Goal: Task Accomplishment & Management: Complete application form

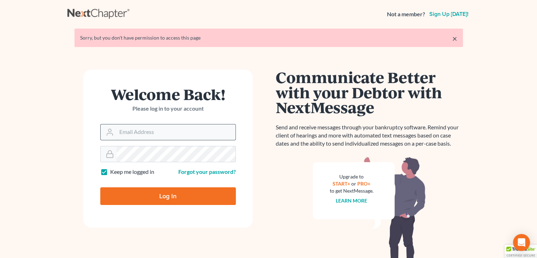
click at [129, 135] on input "Email Address" at bounding box center [176, 132] width 119 height 16
type input "[EMAIL_ADDRESS][DOMAIN_NAME]"
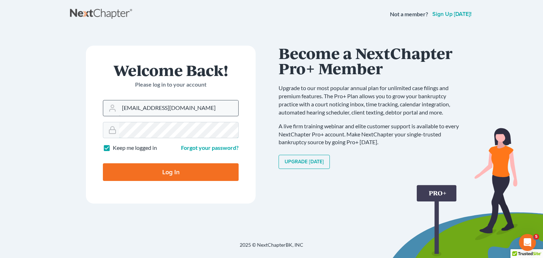
click at [103, 163] on input "Log In" at bounding box center [171, 172] width 136 height 18
type input "Thinking..."
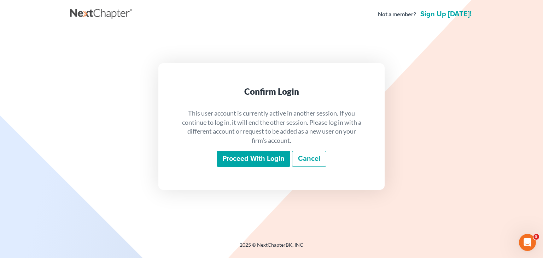
click at [252, 159] on input "Proceed with login" at bounding box center [253, 159] width 73 height 16
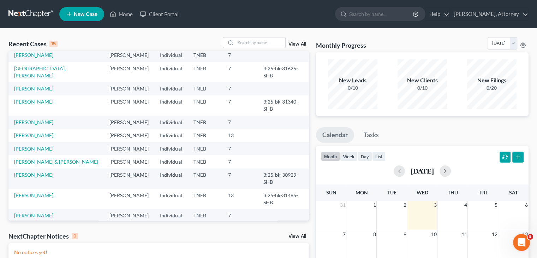
scroll to position [17, 0]
click at [46, 91] on link "[PERSON_NAME]" at bounding box center [33, 88] width 39 height 6
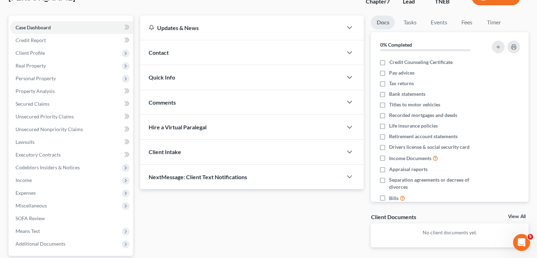
scroll to position [48, 0]
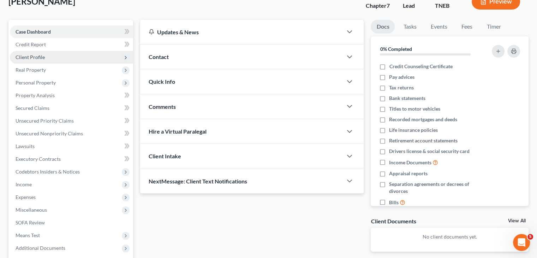
click at [41, 57] on span "Client Profile" at bounding box center [30, 57] width 29 height 6
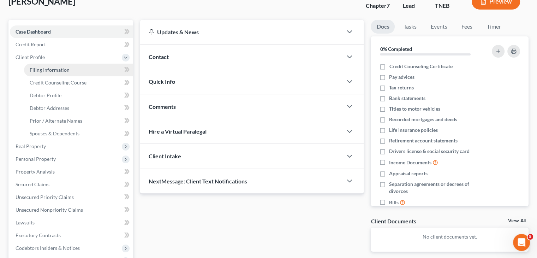
click at [61, 70] on span "Filing Information" at bounding box center [50, 70] width 40 height 6
select select "1"
select select "0"
select select "44"
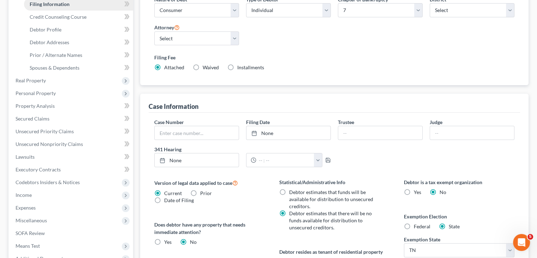
scroll to position [114, 0]
click at [65, 145] on span "Unsecured Nonpriority Claims" at bounding box center [49, 144] width 67 height 6
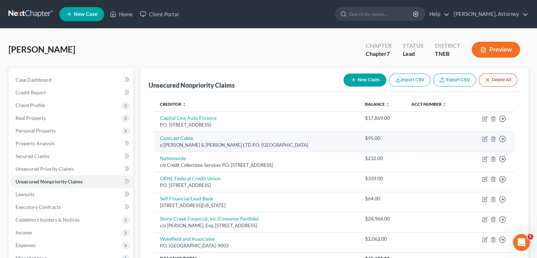
scroll to position [11, 0]
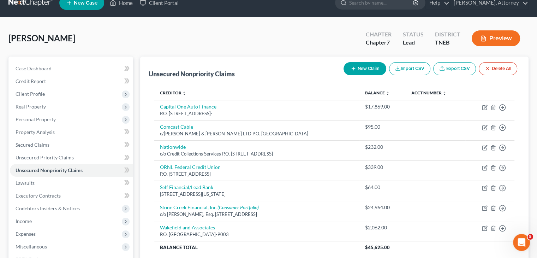
click at [361, 68] on button "New Claim" at bounding box center [365, 68] width 43 height 13
select select "0"
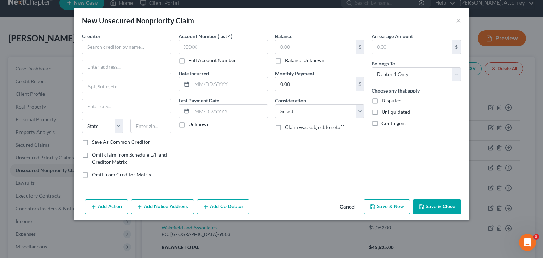
click at [352, 205] on button "Cancel" at bounding box center [347, 207] width 27 height 14
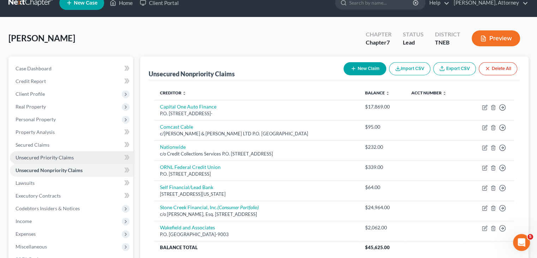
click at [65, 156] on span "Unsecured Priority Claims" at bounding box center [45, 157] width 58 height 6
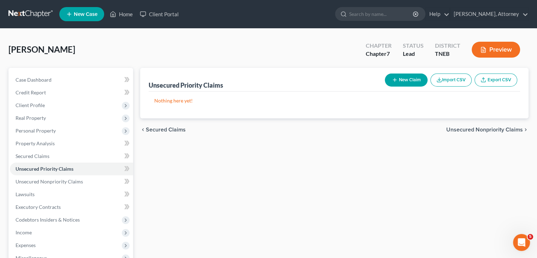
click at [412, 81] on button "New Claim" at bounding box center [406, 79] width 43 height 13
select select "0"
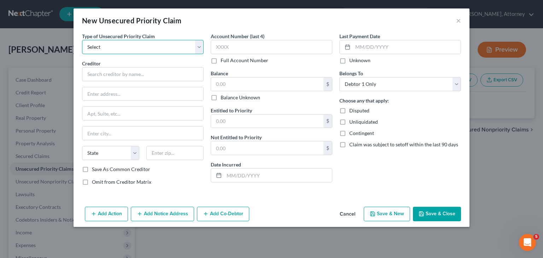
click at [143, 44] on select "Select Taxes & Other Government Units Domestic Support Obligations Extensions o…" at bounding box center [143, 47] width 122 height 14
select select "1"
click at [82, 40] on select "Select Taxes & Other Government Units Domestic Support Obligations Extensions o…" at bounding box center [143, 47] width 122 height 14
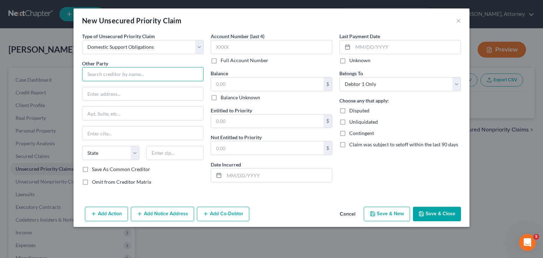
click at [130, 72] on input "text" at bounding box center [143, 74] width 122 height 14
type input "[PERSON_NAME]"
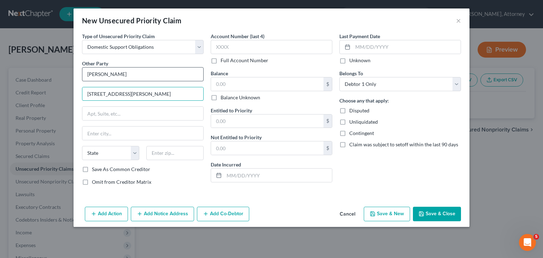
type input "[STREET_ADDRESS][PERSON_NAME]"
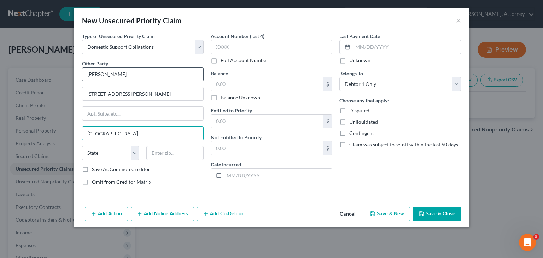
type input "[GEOGRAPHIC_DATA]"
select select "44"
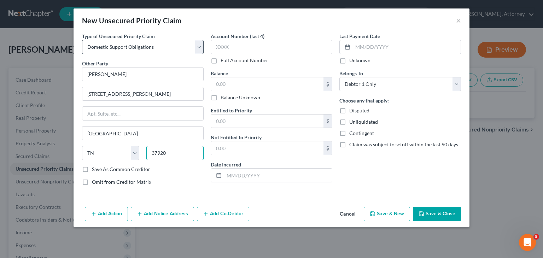
type input "37920"
click at [157, 46] on select "Select Taxes & Other Government Units Domestic Support Obligations Extensions o…" at bounding box center [143, 47] width 122 height 14
click at [440, 216] on button "Save & Close" at bounding box center [437, 214] width 48 height 15
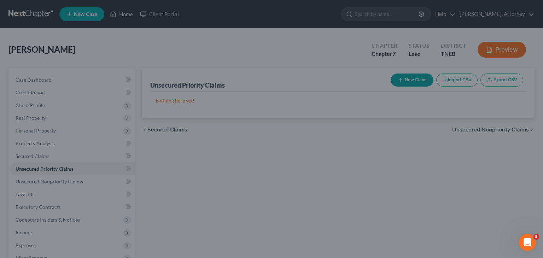
type input "0.00"
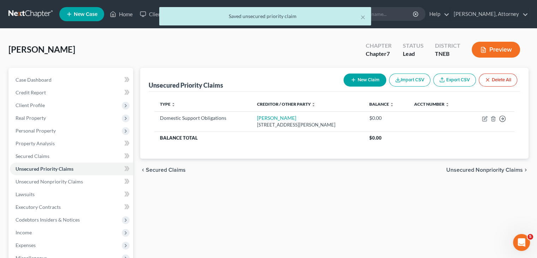
click at [365, 85] on button "New Claim" at bounding box center [365, 79] width 43 height 13
select select "0"
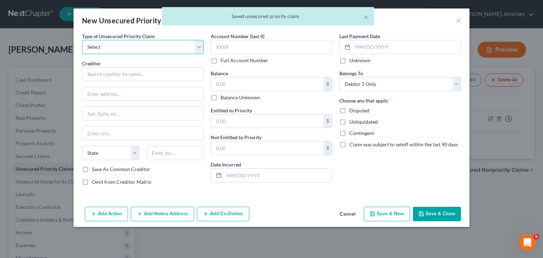
click at [120, 42] on select "Select Taxes & Other Government Units Domestic Support Obligations Extensions o…" at bounding box center [143, 47] width 122 height 14
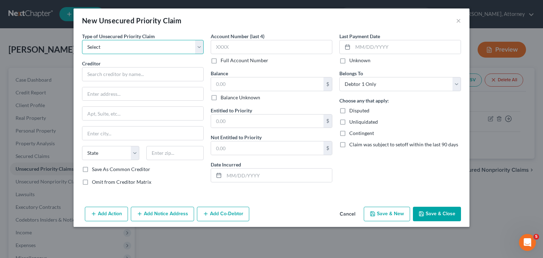
select select "1"
click at [82, 40] on select "Select Taxes & Other Government Units Domestic Support Obligations Extensions o…" at bounding box center [143, 47] width 122 height 14
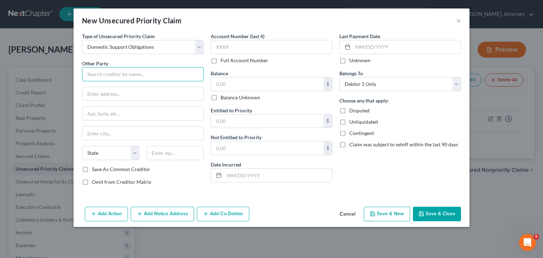
click at [112, 76] on input "text" at bounding box center [143, 74] width 122 height 14
type input "[PERSON_NAME]"
type input "[STREET_ADDRESS]"
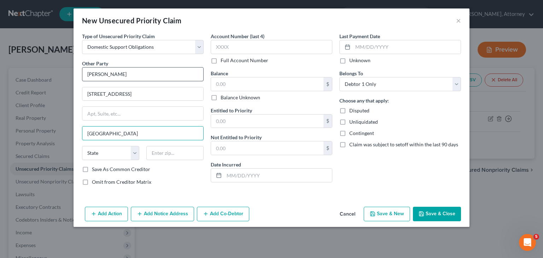
type input "[GEOGRAPHIC_DATA]"
select select "44"
type input "37915"
click at [433, 214] on button "Save & Close" at bounding box center [437, 214] width 48 height 15
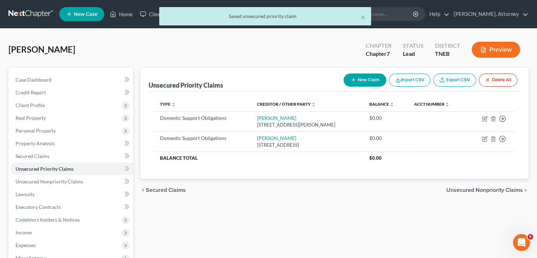
click at [510, 48] on button "Preview" at bounding box center [496, 50] width 48 height 16
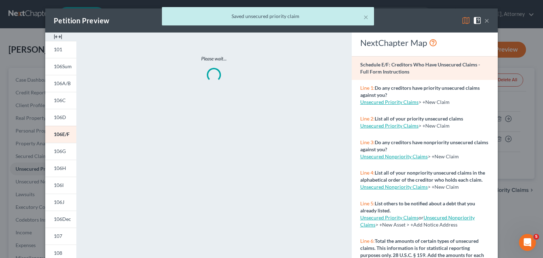
click at [462, 20] on div "× Saved unsecured priority claim" at bounding box center [267, 18] width 543 height 22
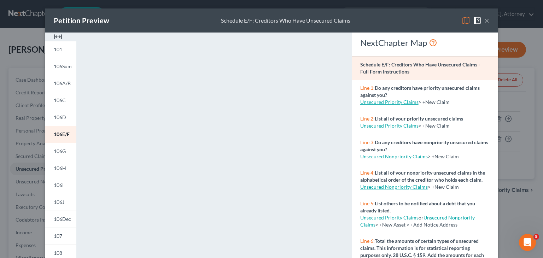
click at [465, 23] on img at bounding box center [465, 20] width 8 height 8
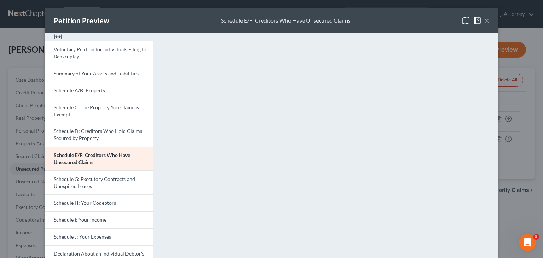
click at [484, 18] on button "×" at bounding box center [486, 20] width 5 height 8
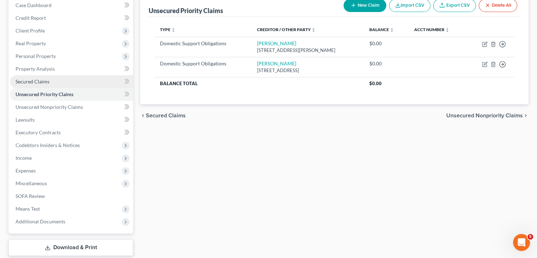
scroll to position [75, 0]
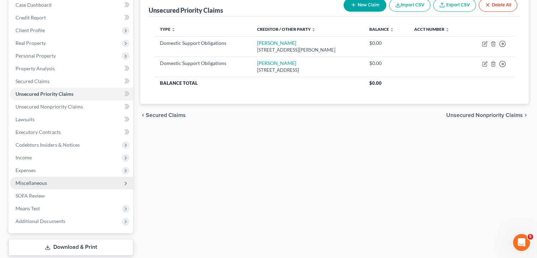
click at [45, 187] on span "Miscellaneous" at bounding box center [71, 183] width 123 height 13
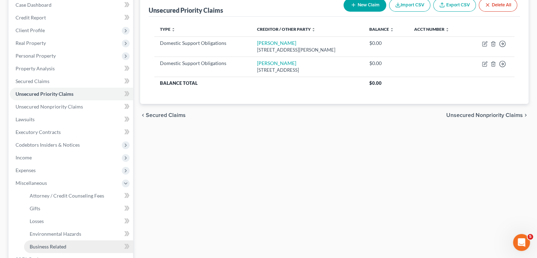
click at [58, 245] on span "Business Related" at bounding box center [48, 246] width 37 height 6
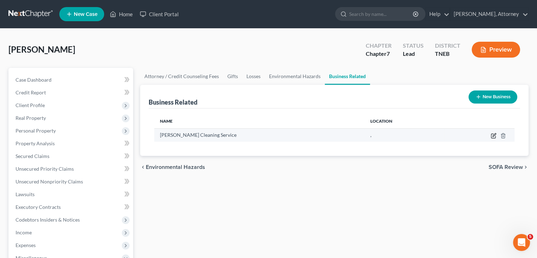
click at [491, 136] on icon "button" at bounding box center [493, 136] width 4 height 4
select select "sole_proprietor"
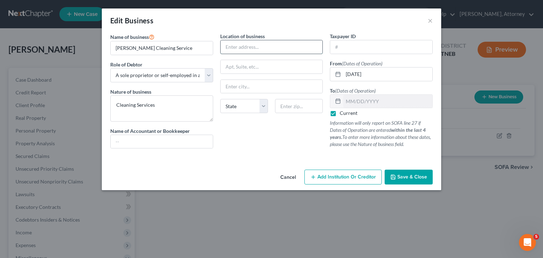
click at [244, 47] on input "text" at bounding box center [271, 46] width 102 height 13
type input "P.O. Box 9173"
type input "[GEOGRAPHIC_DATA]"
select select "44"
type input "37940"
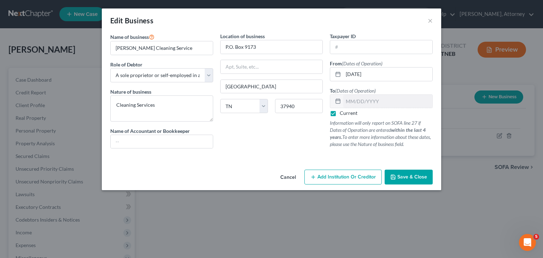
click at [406, 179] on span "Save & Close" at bounding box center [412, 177] width 30 height 6
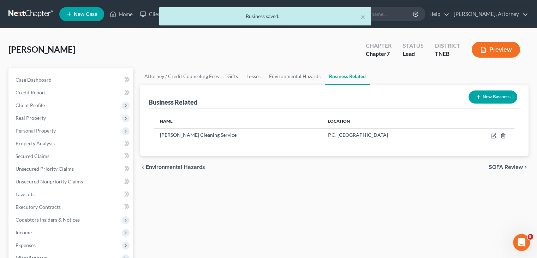
click at [506, 47] on button "Preview" at bounding box center [496, 50] width 48 height 16
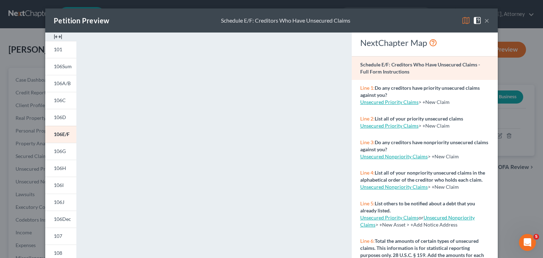
drag, startPoint x: 461, startPoint y: 27, endPoint x: 462, endPoint y: 19, distance: 8.2
click at [462, 19] on div "Petition Preview Schedule E/F: Creditors Who Have Unsecured Claims ×" at bounding box center [271, 20] width 452 height 24
click at [462, 19] on img at bounding box center [465, 20] width 8 height 8
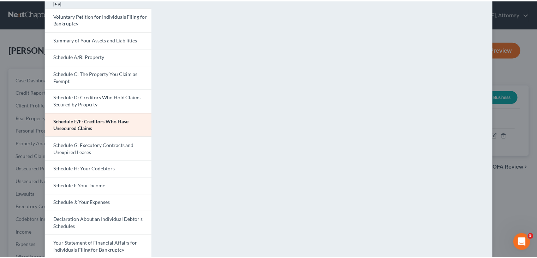
scroll to position [34, 0]
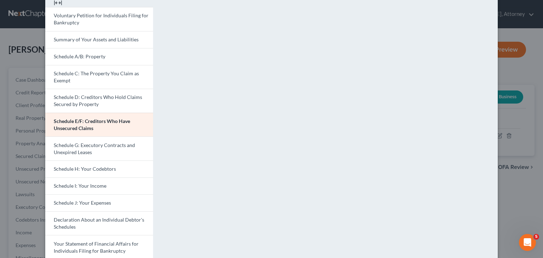
click at [509, 116] on div "Petition Preview Schedule E/F: Creditors Who Have Unsecured Claims × Voluntary …" at bounding box center [271, 129] width 543 height 258
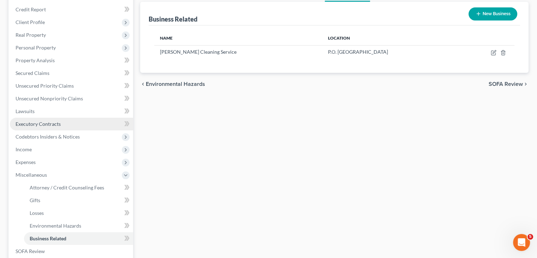
scroll to position [83, 0]
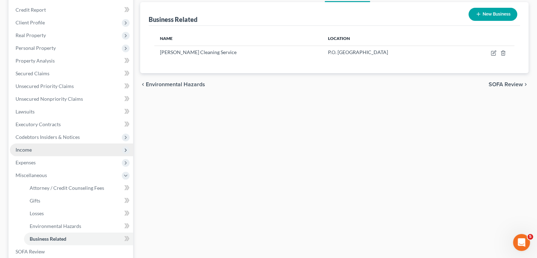
click at [53, 153] on span "Income" at bounding box center [71, 149] width 123 height 13
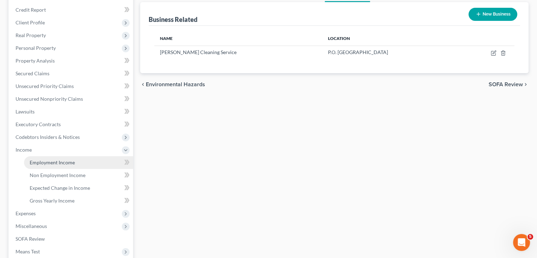
click at [65, 163] on span "Employment Income" at bounding box center [52, 162] width 45 height 6
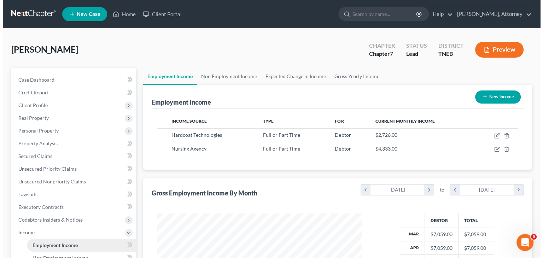
scroll to position [126, 218]
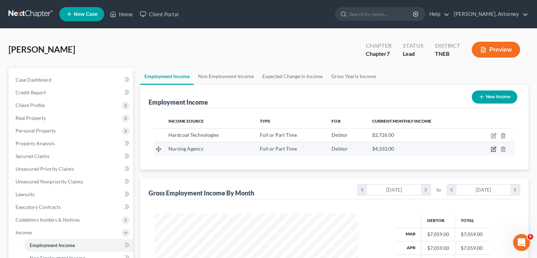
click at [494, 149] on icon "button" at bounding box center [494, 149] width 6 height 6
select select "0"
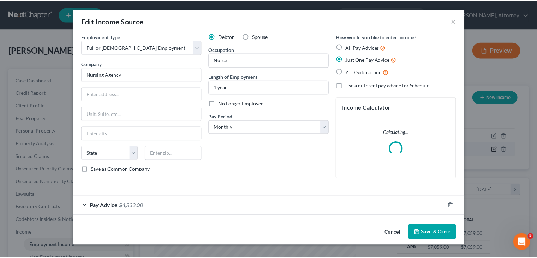
scroll to position [126, 220]
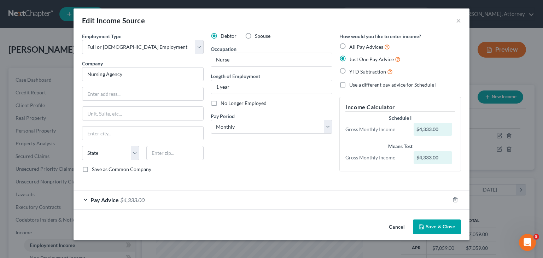
click at [255, 37] on label "Spouse" at bounding box center [263, 36] width 16 height 7
click at [258, 37] on input "Spouse" at bounding box center [260, 35] width 5 height 5
radio input "true"
click at [157, 75] on input "Nursing Agency" at bounding box center [143, 74] width 122 height 14
type input "N"
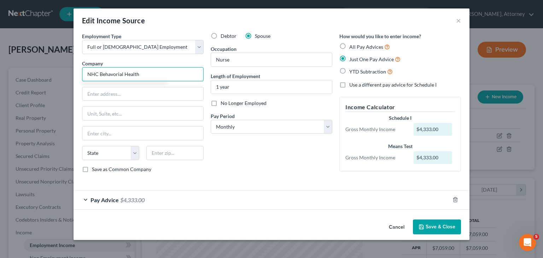
click at [119, 74] on input "NHC Behavorial Health" at bounding box center [143, 74] width 122 height 14
click at [158, 74] on input "NHC Behavioral Health" at bounding box center [143, 74] width 122 height 14
type input "NHC Behavioral Health"
type input "[STREET_ADDRESS]"
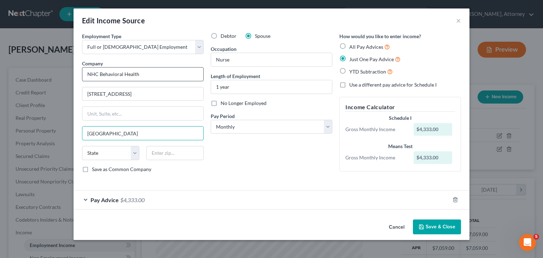
type input "[GEOGRAPHIC_DATA]"
select select "44"
type input "37917"
click at [442, 223] on button "Save & Close" at bounding box center [437, 226] width 48 height 15
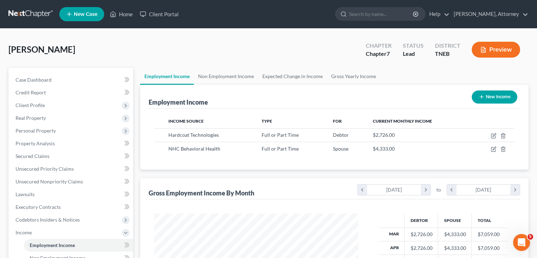
scroll to position [52, 0]
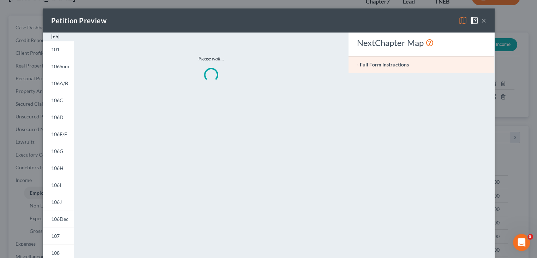
scroll to position [126, 220]
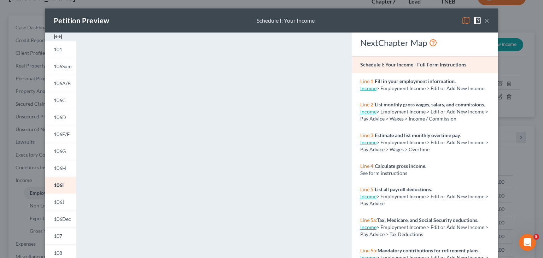
click at [465, 20] on img at bounding box center [465, 20] width 8 height 8
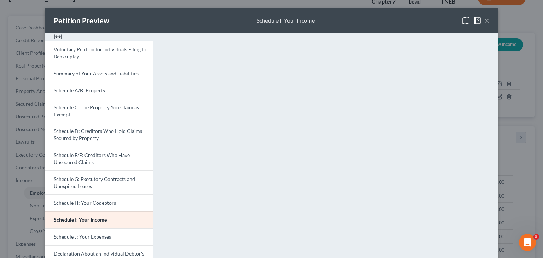
click at [485, 21] on button "×" at bounding box center [486, 20] width 5 height 8
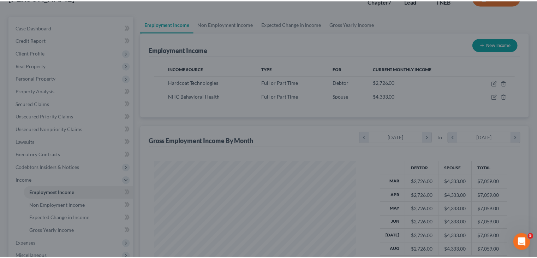
scroll to position [353206, 353113]
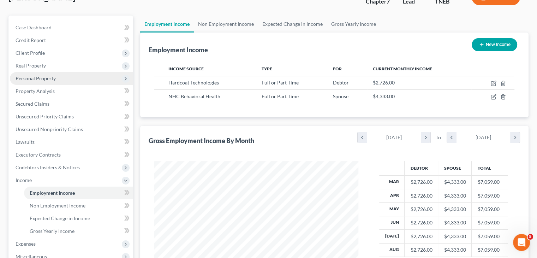
click at [38, 78] on span "Personal Property" at bounding box center [36, 78] width 40 height 6
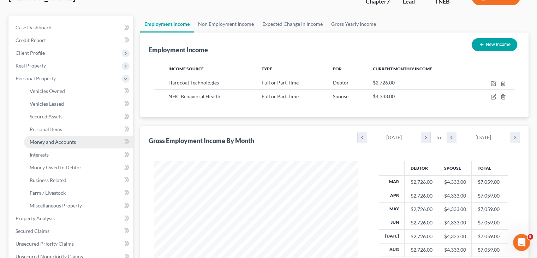
click at [54, 142] on span "Money and Accounts" at bounding box center [53, 142] width 46 height 6
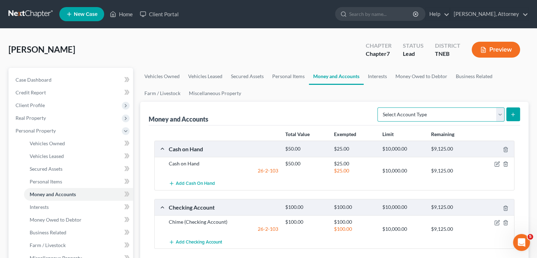
click at [414, 113] on select "Select Account Type Brokerage Cash on Hand Certificates of Deposit Checking Acc…" at bounding box center [441, 114] width 127 height 14
select select "checking"
click at [379, 107] on select "Select Account Type Brokerage Cash on Hand Certificates of Deposit Checking Acc…" at bounding box center [441, 114] width 127 height 14
click at [514, 116] on icon "submit" at bounding box center [514, 115] width 6 height 6
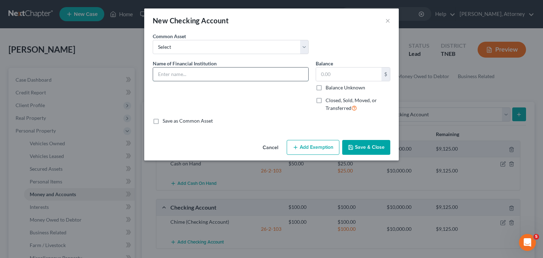
click at [187, 75] on input "text" at bounding box center [230, 73] width 155 height 13
type input "s"
type input "Southeast Bank"
type input "50"
click at [316, 142] on button "Add Exemption" at bounding box center [313, 147] width 53 height 15
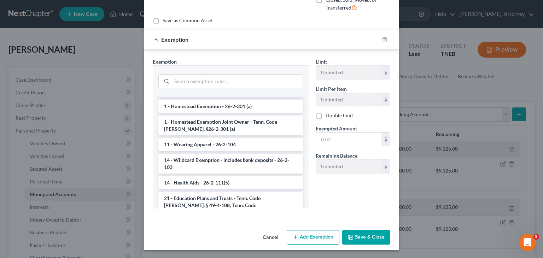
scroll to position [102, 0]
click at [204, 153] on li "14 - Wildcard Exemption - includes bank deposits - 26-2-103" at bounding box center [230, 163] width 145 height 20
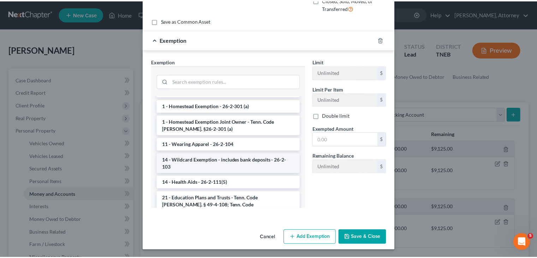
scroll to position [66, 0]
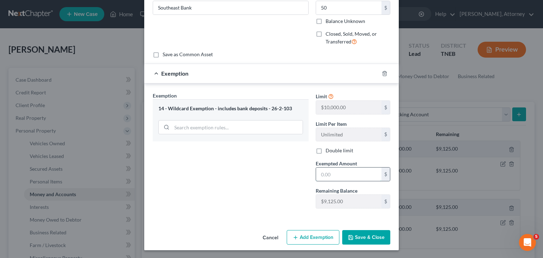
click at [360, 173] on input "text" at bounding box center [348, 173] width 65 height 13
type input "50"
click at [369, 235] on button "Save & Close" at bounding box center [366, 237] width 48 height 15
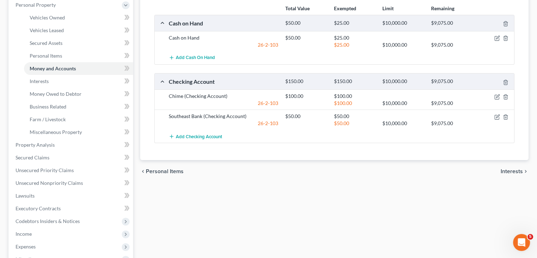
scroll to position [126, 0]
click at [45, 236] on span "Income" at bounding box center [71, 234] width 123 height 13
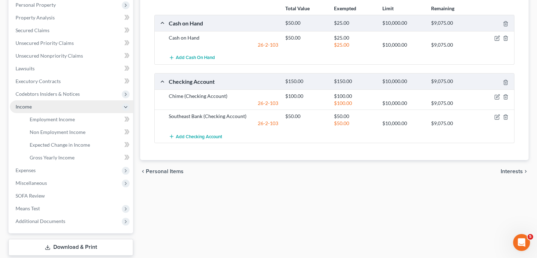
scroll to position [168, 0]
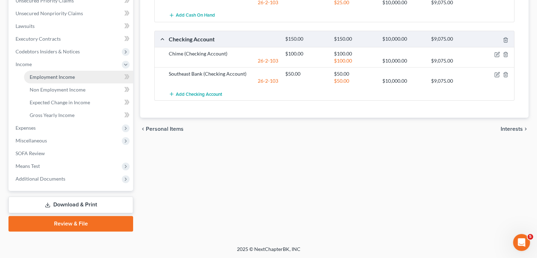
click at [55, 80] on link "Employment Income" at bounding box center [78, 77] width 109 height 13
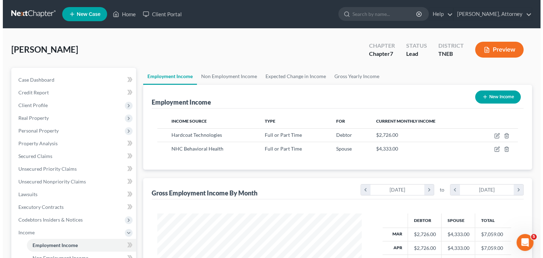
scroll to position [126, 218]
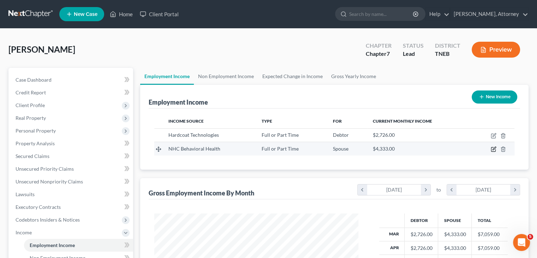
click at [494, 148] on icon "button" at bounding box center [494, 149] width 6 height 6
select select "0"
select select "44"
select select "0"
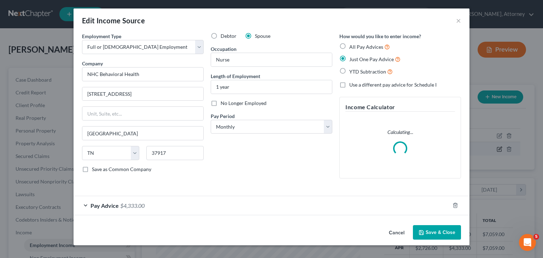
scroll to position [126, 220]
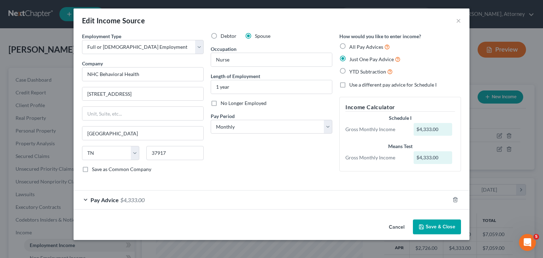
click at [213, 204] on div "Pay Advice $4,333.00" at bounding box center [261, 199] width 376 height 19
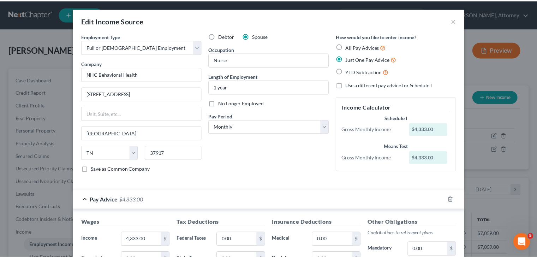
scroll to position [161, 0]
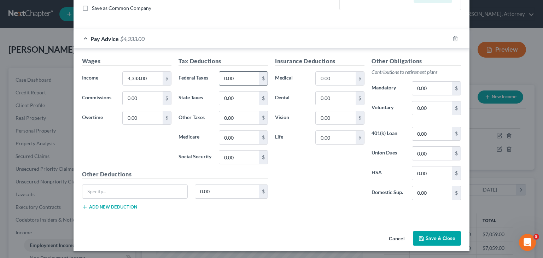
click at [247, 77] on input "0.00" at bounding box center [239, 78] width 40 height 13
type input "450"
click at [435, 236] on button "Save & Close" at bounding box center [437, 238] width 48 height 15
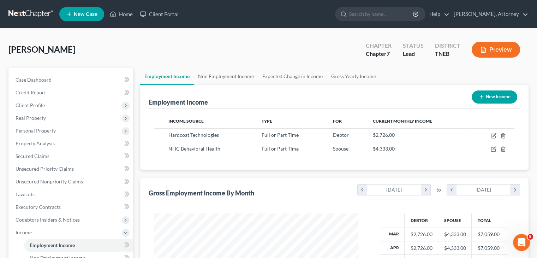
scroll to position [158, 0]
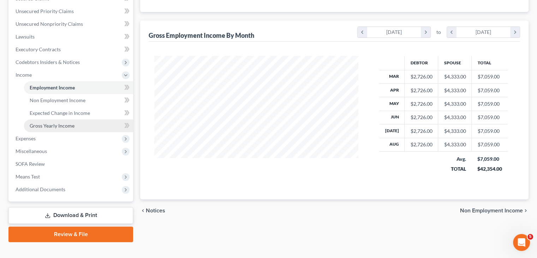
click at [57, 123] on span "Gross Yearly Income" at bounding box center [52, 126] width 45 height 6
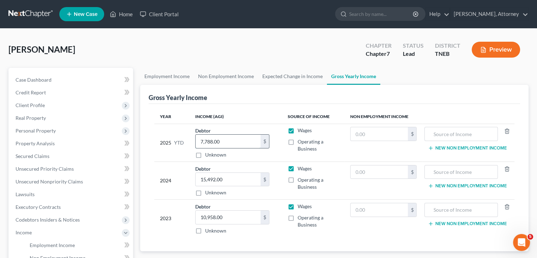
click at [240, 138] on input "7,788.00" at bounding box center [228, 141] width 65 height 13
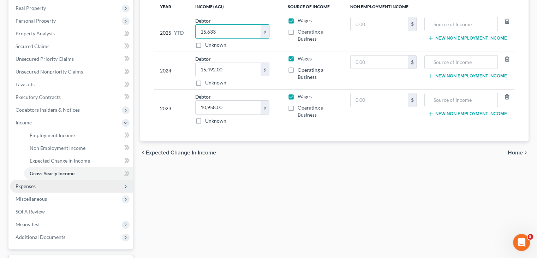
scroll to position [110, 0]
type input "15,633"
click at [36, 185] on span "Expenses" at bounding box center [71, 185] width 123 height 13
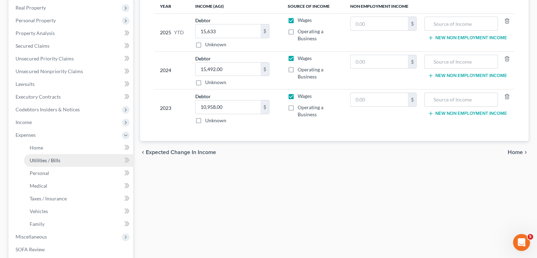
click at [62, 159] on link "Utilities / Bills" at bounding box center [78, 160] width 109 height 13
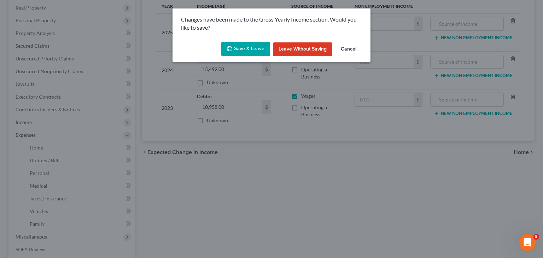
click at [245, 47] on button "Save & Leave" at bounding box center [245, 49] width 49 height 15
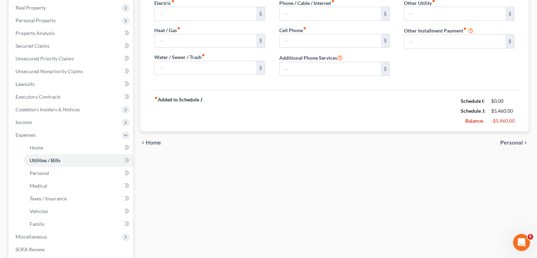
type input "400.00"
type input "0.00"
type input "275.00"
type input "250.00"
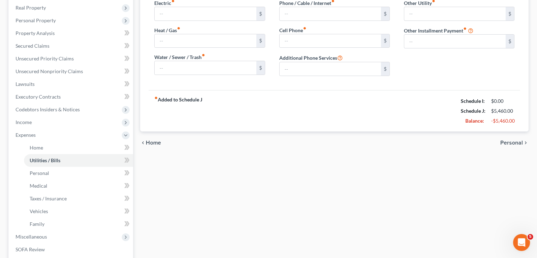
type input "0.00"
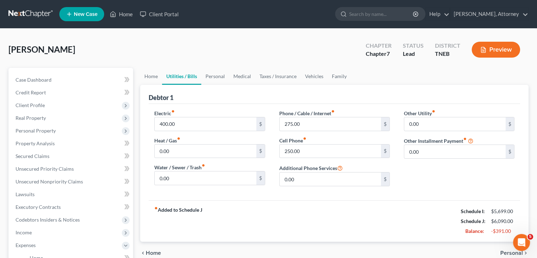
scroll to position [33, 0]
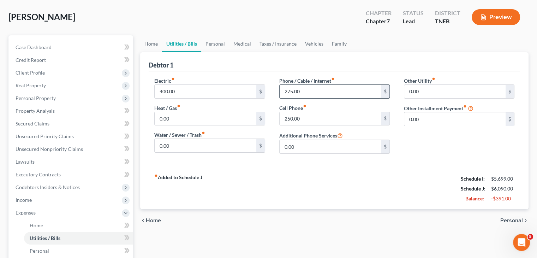
click at [316, 89] on input "275.00" at bounding box center [330, 91] width 101 height 13
type input "150"
click at [152, 45] on link "Home" at bounding box center [151, 43] width 22 height 17
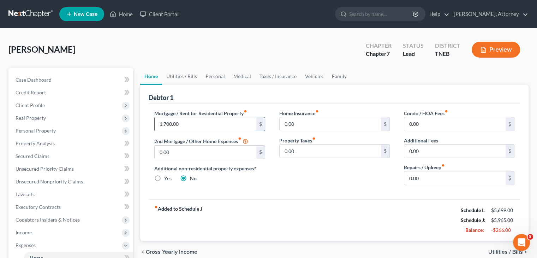
click at [191, 118] on input "1,700.00" at bounding box center [205, 123] width 101 height 13
drag, startPoint x: 191, startPoint y: 118, endPoint x: 184, endPoint y: 78, distance: 40.3
click at [184, 78] on ui-view "Home Utilities / Bills Personal Medical Taxes / Insurance Vehicles Family Debto…" at bounding box center [334, 165] width 389 height 195
type input "1,900"
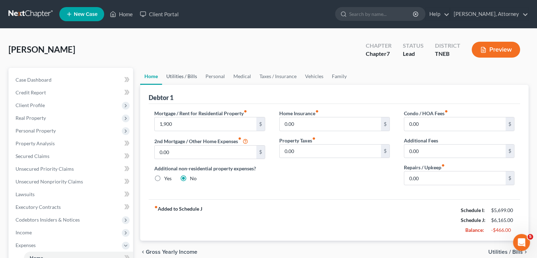
click at [184, 78] on link "Utilities / Bills" at bounding box center [181, 76] width 39 height 17
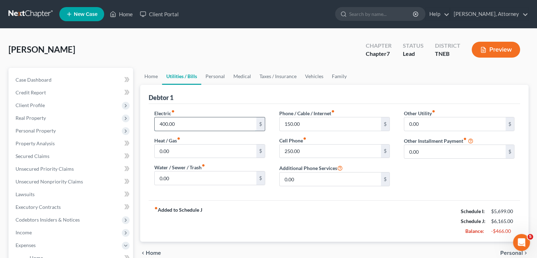
click at [188, 125] on input "400.00" at bounding box center [205, 123] width 101 height 13
type input "300"
click at [219, 77] on link "Personal" at bounding box center [215, 76] width 28 height 17
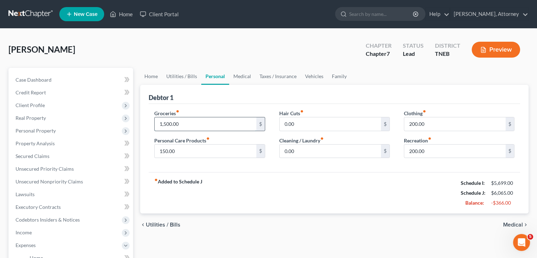
click at [222, 122] on input "1,500.00" at bounding box center [205, 123] width 101 height 13
type input "1,200"
type input "100"
click at [444, 124] on input "200.00" at bounding box center [455, 123] width 101 height 13
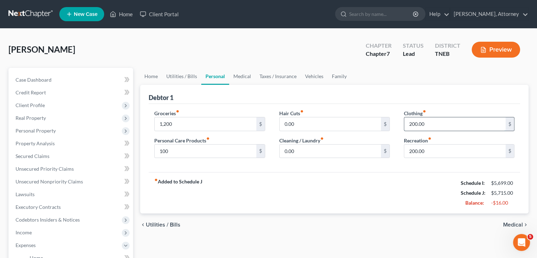
click at [444, 124] on input "200.00" at bounding box center [455, 123] width 101 height 13
type input "150"
click at [429, 151] on input "200.00" at bounding box center [455, 151] width 101 height 13
type input "150"
click at [391, 187] on div "fiber_manual_record Added to Schedule J Schedule I: $5,699.00 Schedule J: $5,61…" at bounding box center [335, 192] width 372 height 41
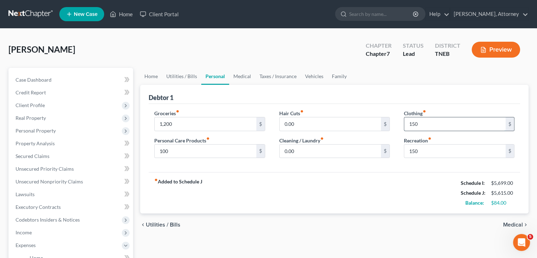
click at [429, 125] on input "150" at bounding box center [455, 123] width 101 height 13
type input "100"
click at [188, 127] on input "1,200" at bounding box center [205, 123] width 101 height 13
click at [242, 184] on div "fiber_manual_record Added to Schedule J Schedule I: $5,699.00 Schedule J: $5,61…" at bounding box center [335, 192] width 372 height 41
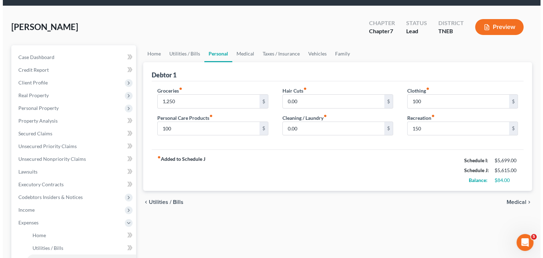
scroll to position [23, 0]
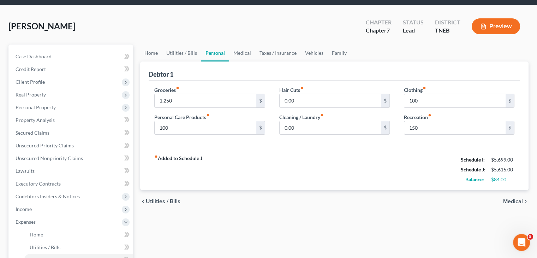
click at [496, 30] on button "Preview" at bounding box center [496, 26] width 48 height 16
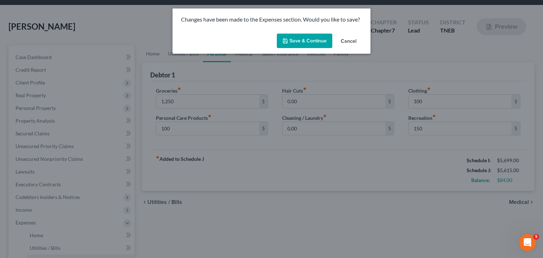
click at [301, 43] on button "Save & Continue" at bounding box center [304, 41] width 55 height 15
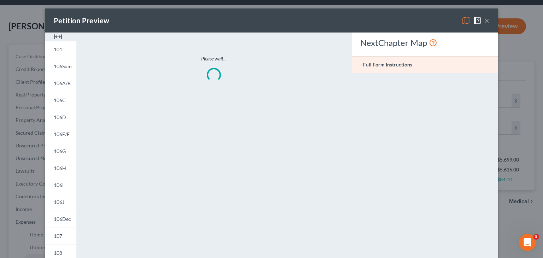
type input "1,250.00"
type input "100.00"
type input "150.00"
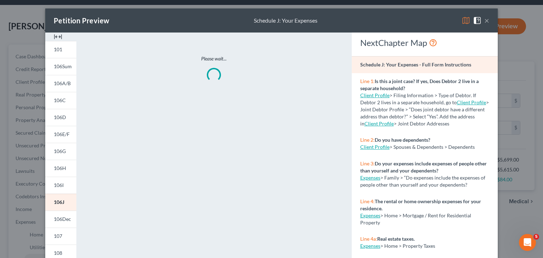
click at [464, 21] on img at bounding box center [465, 20] width 8 height 8
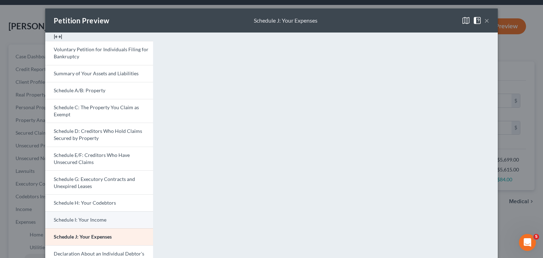
click at [67, 224] on link "Schedule I: Your Income" at bounding box center [99, 219] width 108 height 17
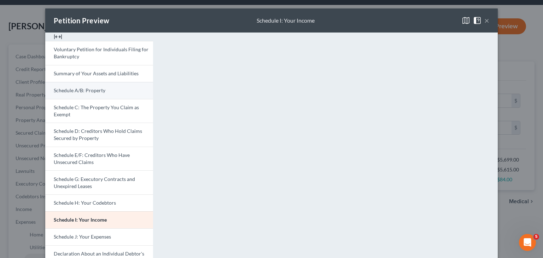
click at [84, 90] on span "Schedule A/B: Property" at bounding box center [80, 90] width 52 height 6
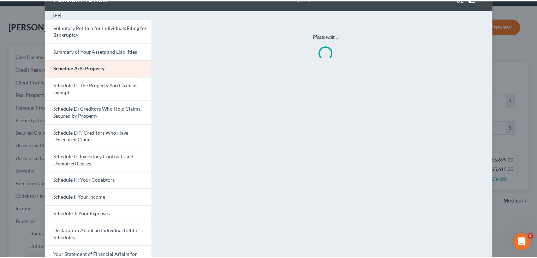
scroll to position [24, 0]
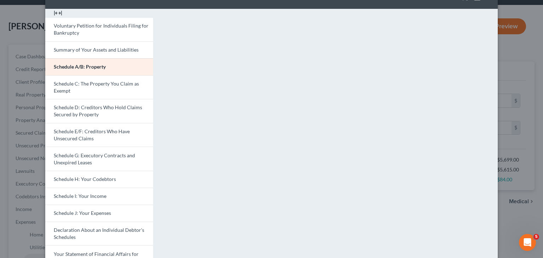
click at [517, 46] on div "Petition Preview Schedule A/B: Property × Voluntary Petition for Individuals Fi…" at bounding box center [271, 129] width 543 height 258
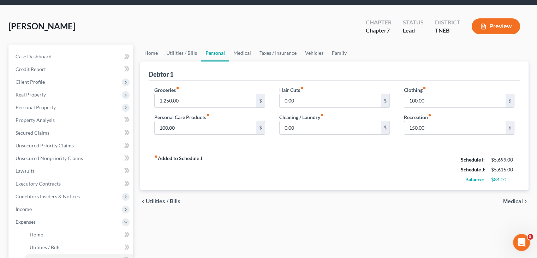
scroll to position [0, 0]
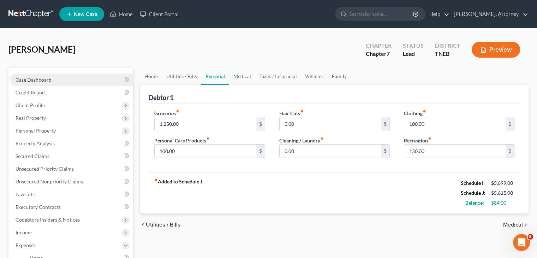
click at [47, 80] on span "Case Dashboard" at bounding box center [34, 80] width 36 height 6
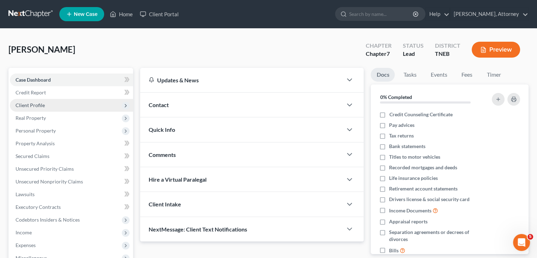
click at [45, 108] on span "Client Profile" at bounding box center [71, 105] width 123 height 13
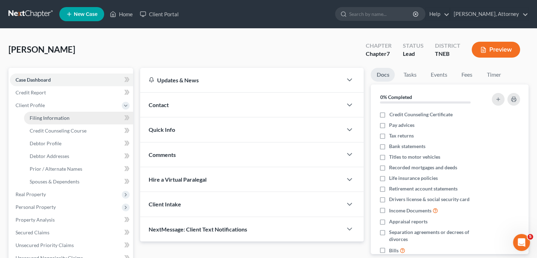
click at [48, 114] on link "Filing Information" at bounding box center [78, 118] width 109 height 13
select select "1"
select select "0"
select select "74"
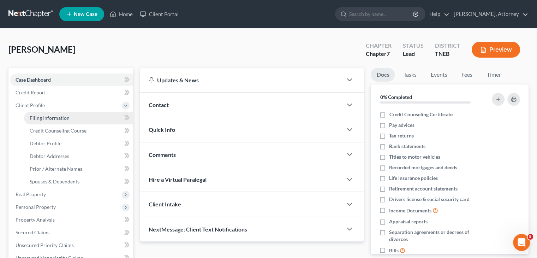
select select "0"
select select "44"
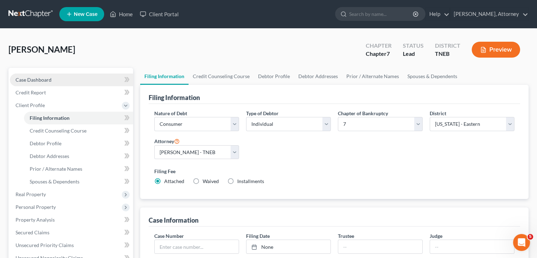
click at [43, 75] on link "Case Dashboard" at bounding box center [71, 79] width 123 height 13
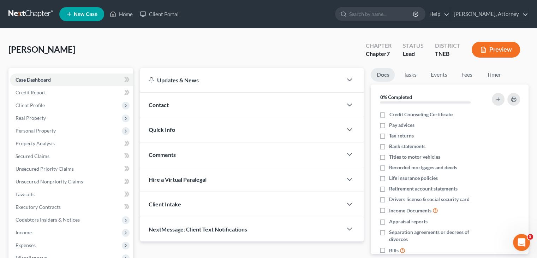
click at [501, 49] on button "Preview" at bounding box center [496, 50] width 48 height 16
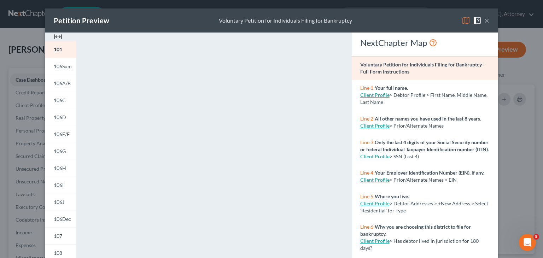
click at [484, 22] on button "×" at bounding box center [486, 20] width 5 height 8
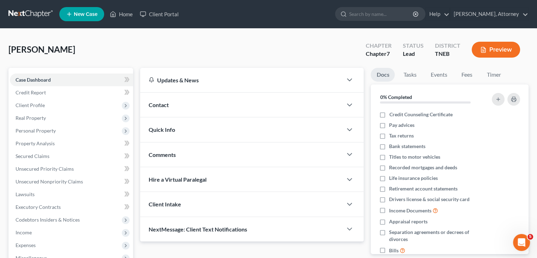
click at [28, 11] on link at bounding box center [30, 14] width 45 height 13
